Goal: Register for event/course

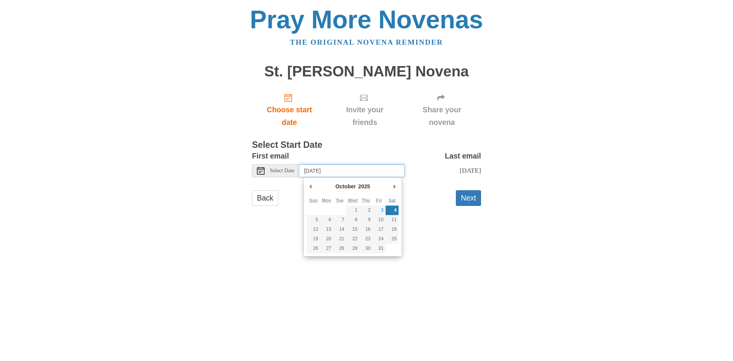
click at [378, 170] on input "Saturday, October 4th" at bounding box center [351, 170] width 105 height 13
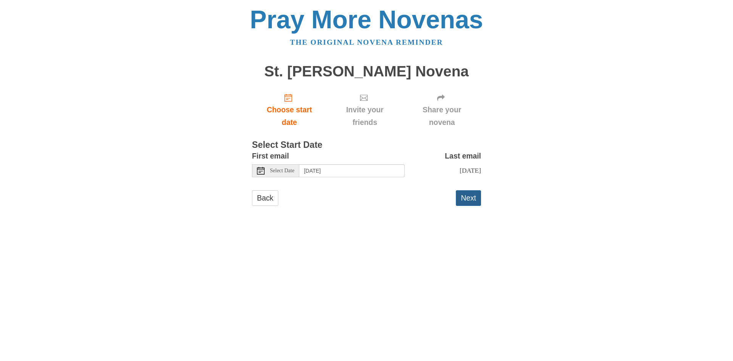
click at [459, 200] on button "Next" at bounding box center [468, 198] width 25 height 16
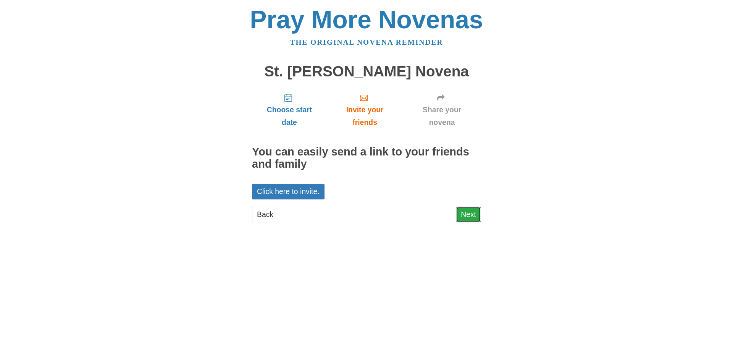
click at [469, 216] on link "Next" at bounding box center [468, 214] width 25 height 16
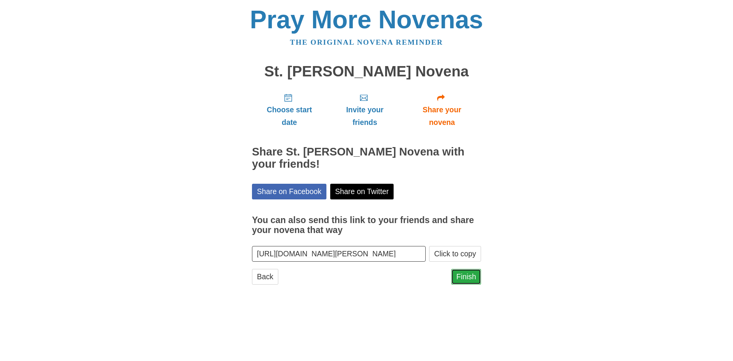
click at [464, 273] on link "Finish" at bounding box center [466, 277] width 30 height 16
